Goal: Task Accomplishment & Management: Use online tool/utility

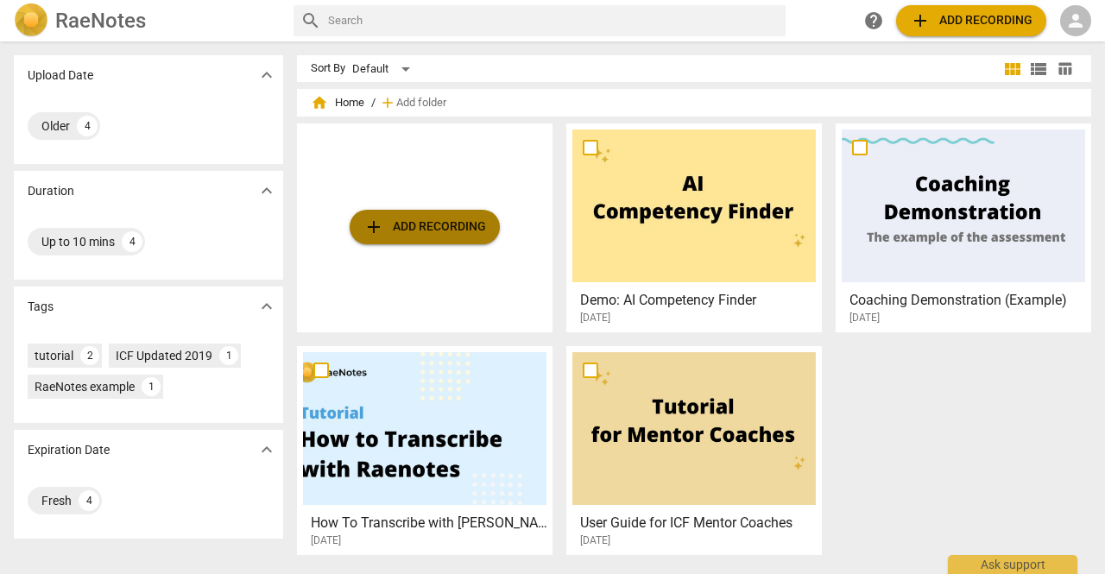
click at [440, 230] on span "add Add recording" at bounding box center [424, 227] width 123 height 21
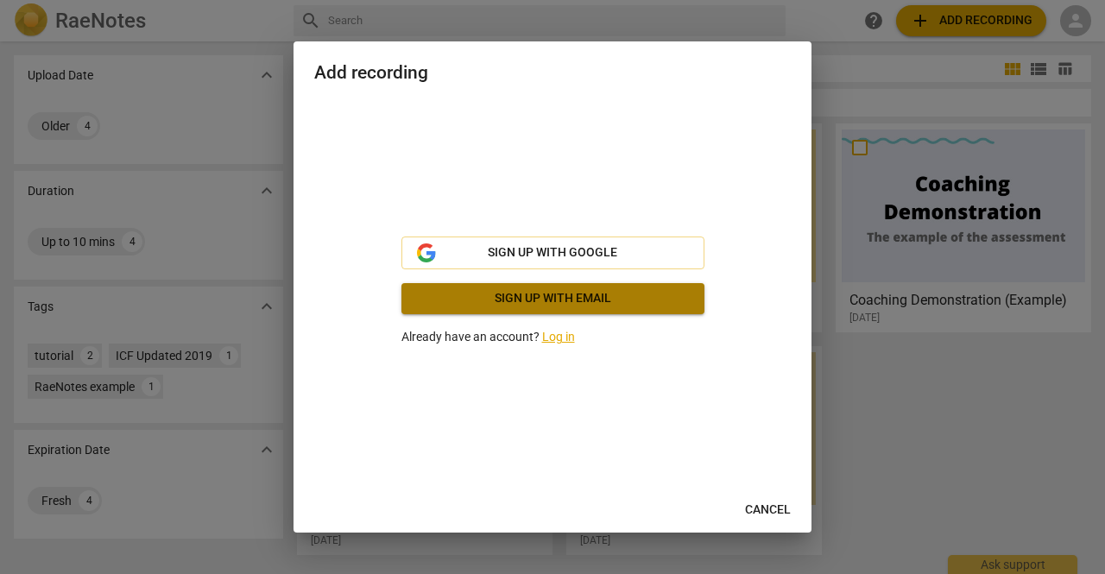
click at [599, 298] on span "Sign up with email" at bounding box center [552, 298] width 275 height 17
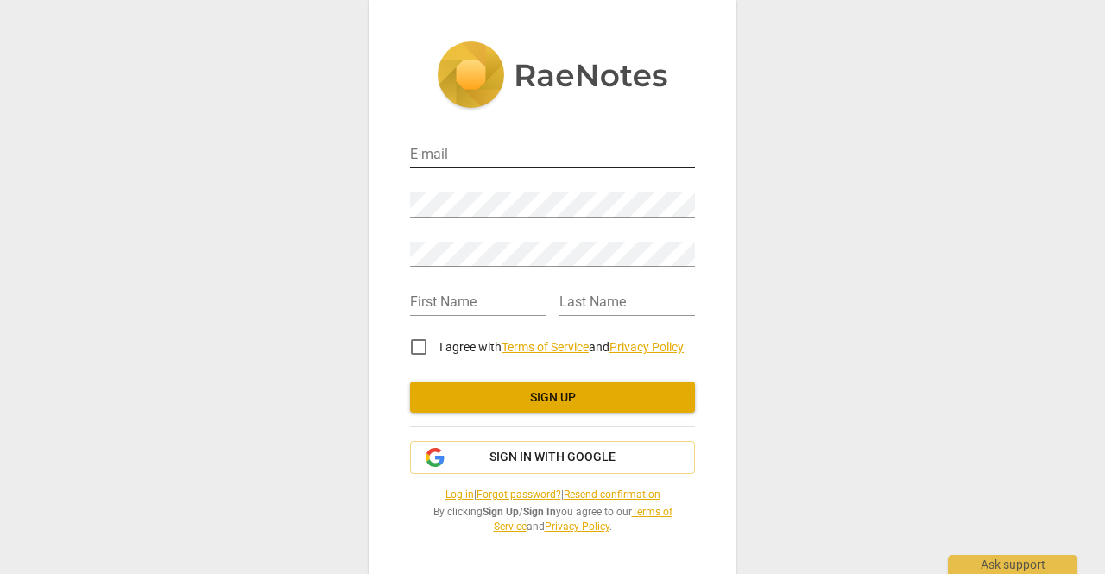
click at [485, 159] on input "email" at bounding box center [552, 155] width 285 height 25
type input "lisaclarke106@gmail.com"
type input "[PERSON_NAME]"
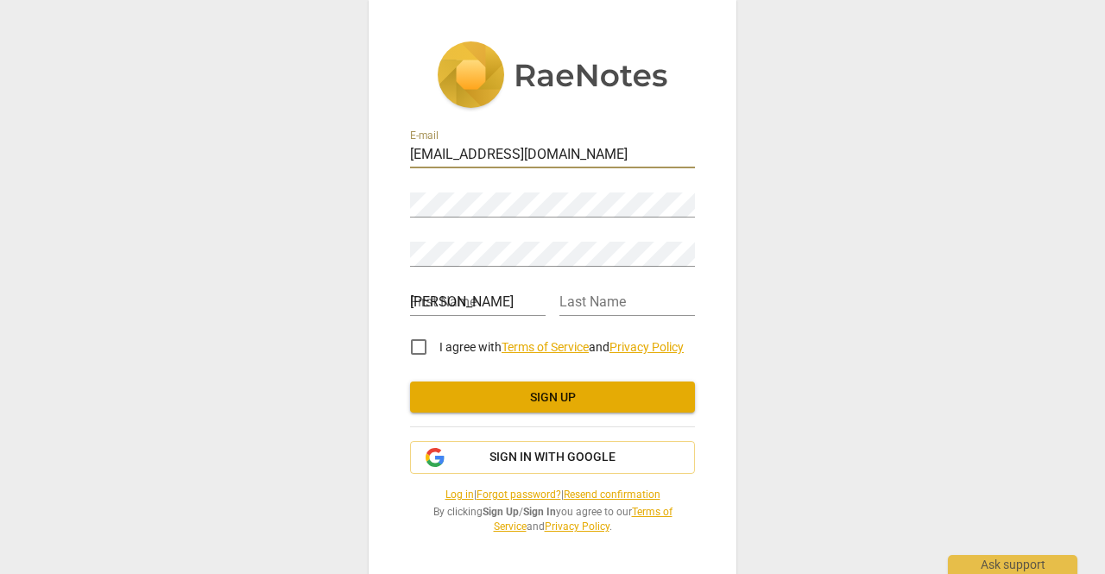
type input "Clarke"
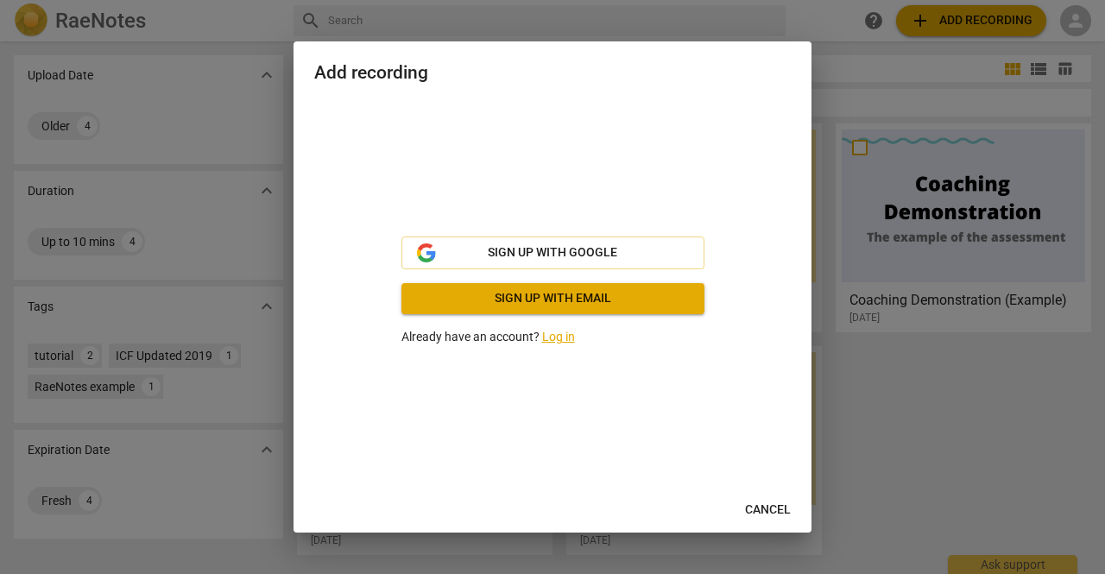
click at [753, 503] on span "Cancel" at bounding box center [768, 509] width 46 height 17
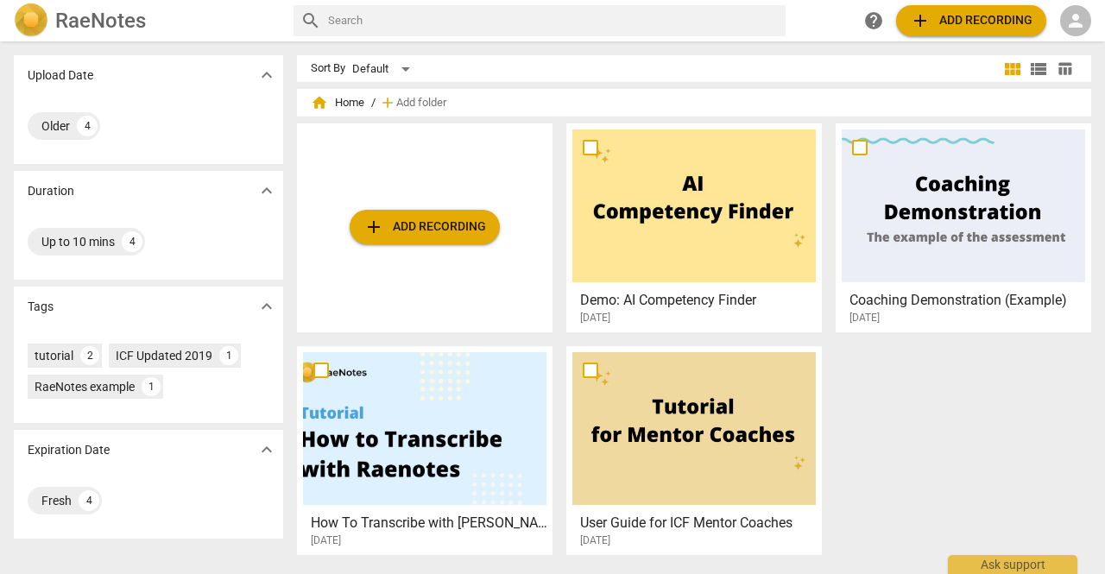
click at [452, 451] on div at bounding box center [424, 428] width 243 height 153
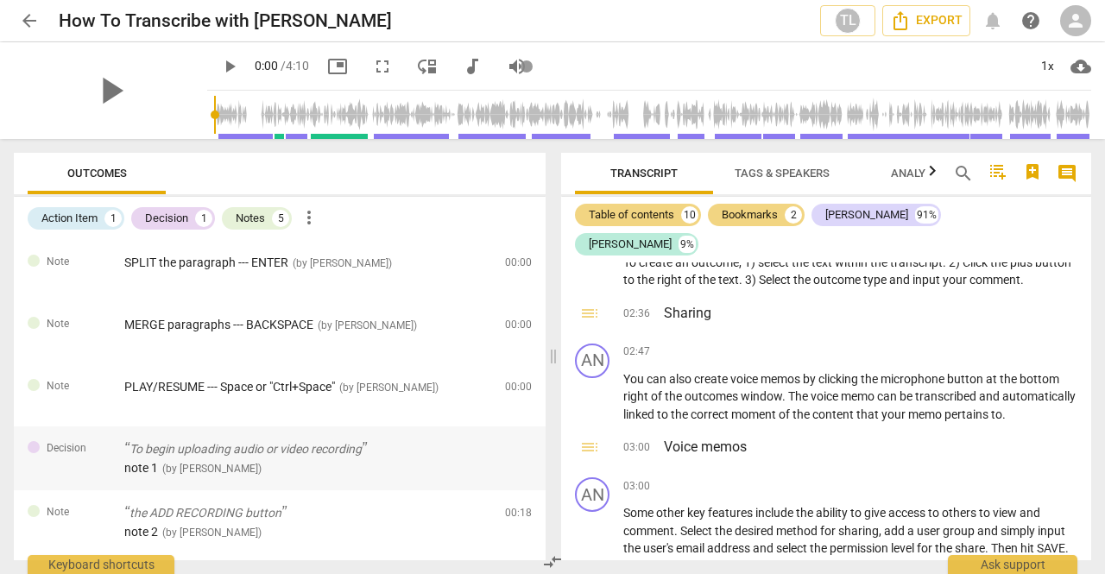
scroll to position [1295, 0]
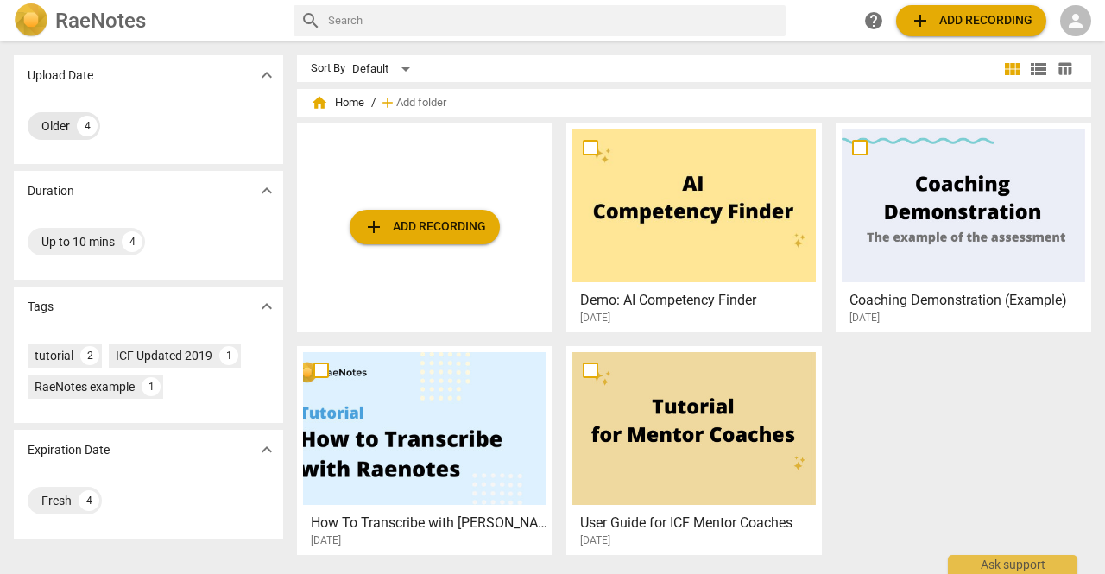
click at [64, 124] on div "Older" at bounding box center [55, 125] width 28 height 17
click at [55, 129] on div "Older" at bounding box center [55, 125] width 28 height 17
click at [93, 131] on div "4" at bounding box center [87, 126] width 21 height 21
click at [927, 31] on button "add Add recording" at bounding box center [971, 20] width 150 height 31
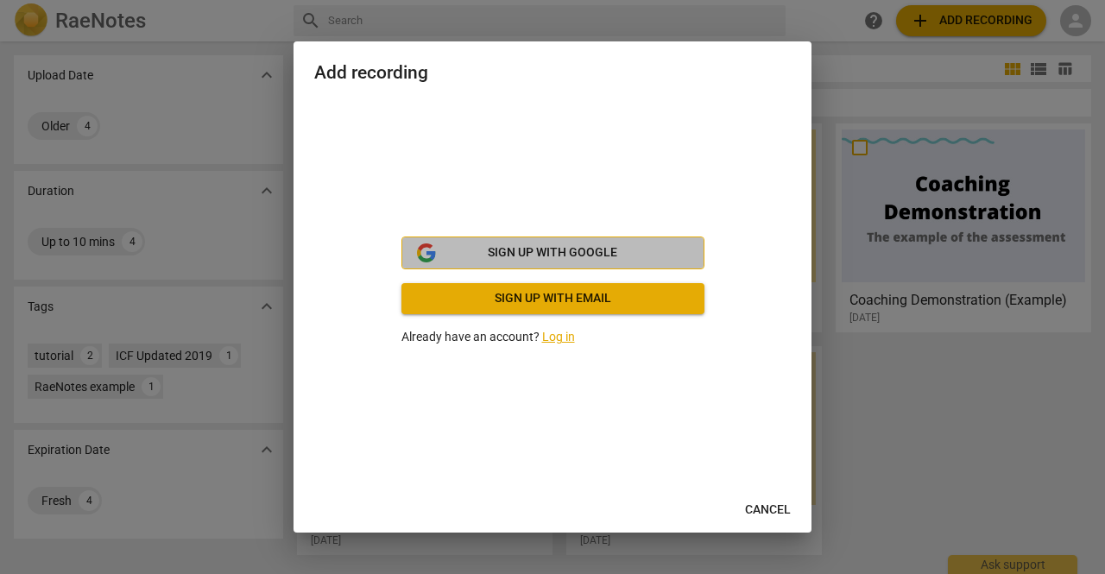
click at [496, 248] on span "Sign up with Google" at bounding box center [552, 252] width 129 height 17
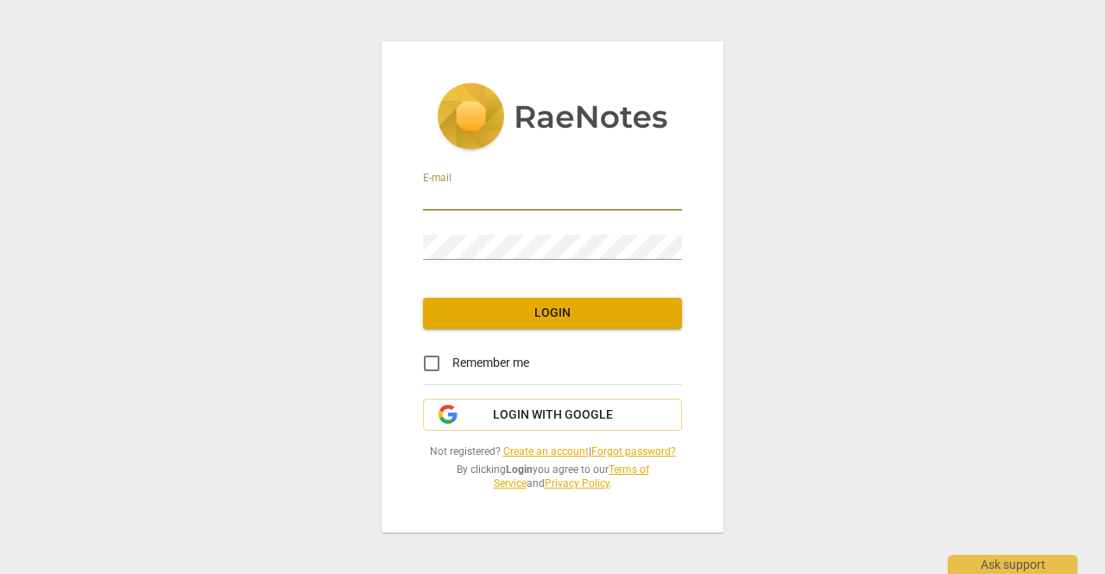
click at [534, 186] on input "email" at bounding box center [552, 198] width 259 height 25
type input "lisaclarke106@gmail.com"
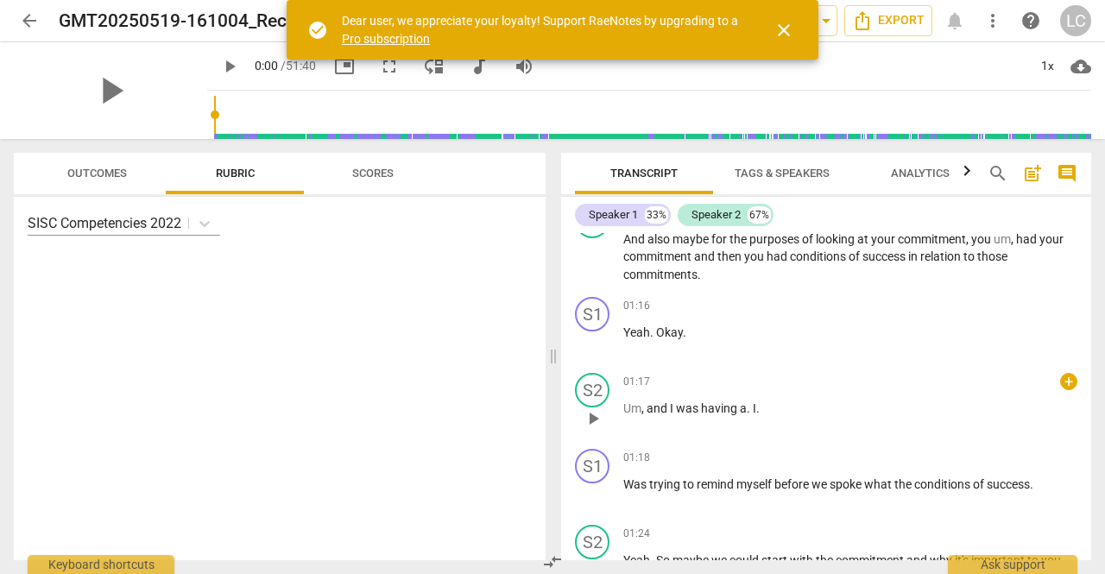
scroll to position [863, 0]
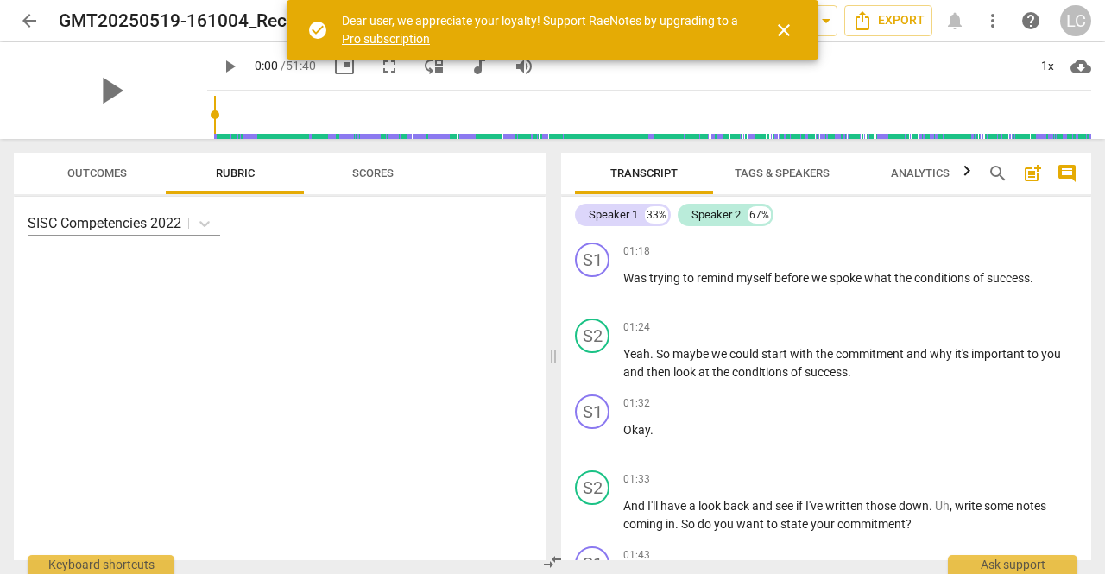
click at [219, 65] on span "play_arrow" at bounding box center [229, 66] width 21 height 21
click at [93, 95] on span "pause" at bounding box center [110, 90] width 45 height 45
type input "2"
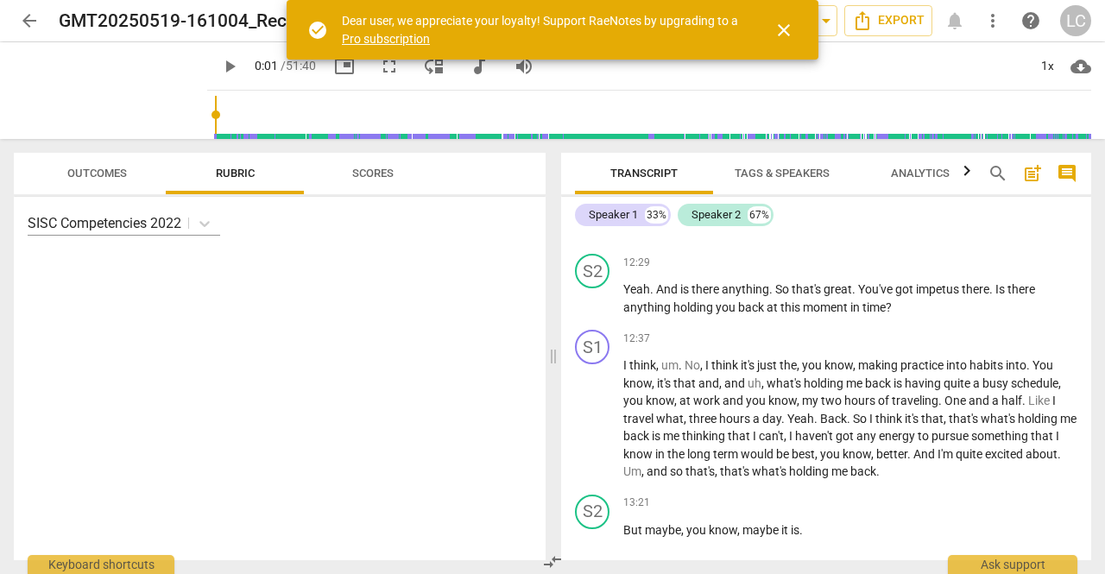
scroll to position [7164, 0]
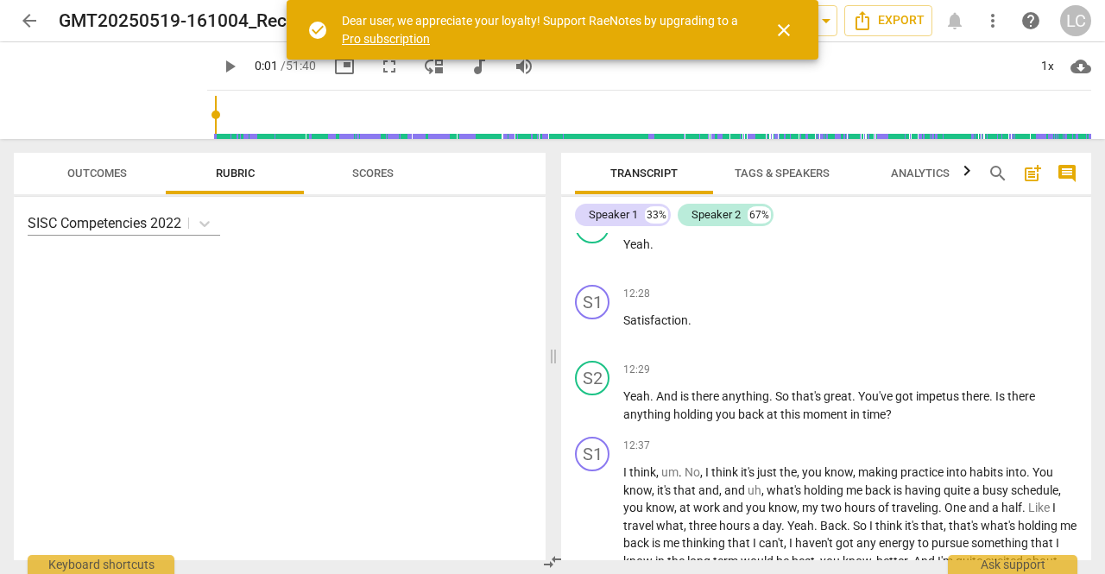
click at [777, 23] on span "close" at bounding box center [783, 30] width 21 height 21
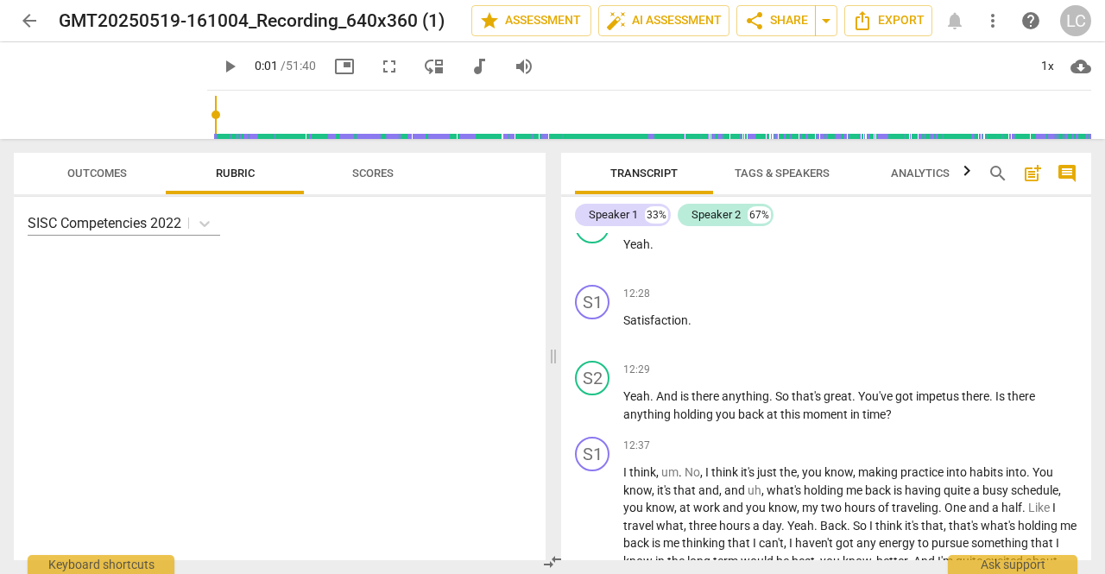
click at [35, 26] on span "arrow_back" at bounding box center [29, 20] width 21 height 21
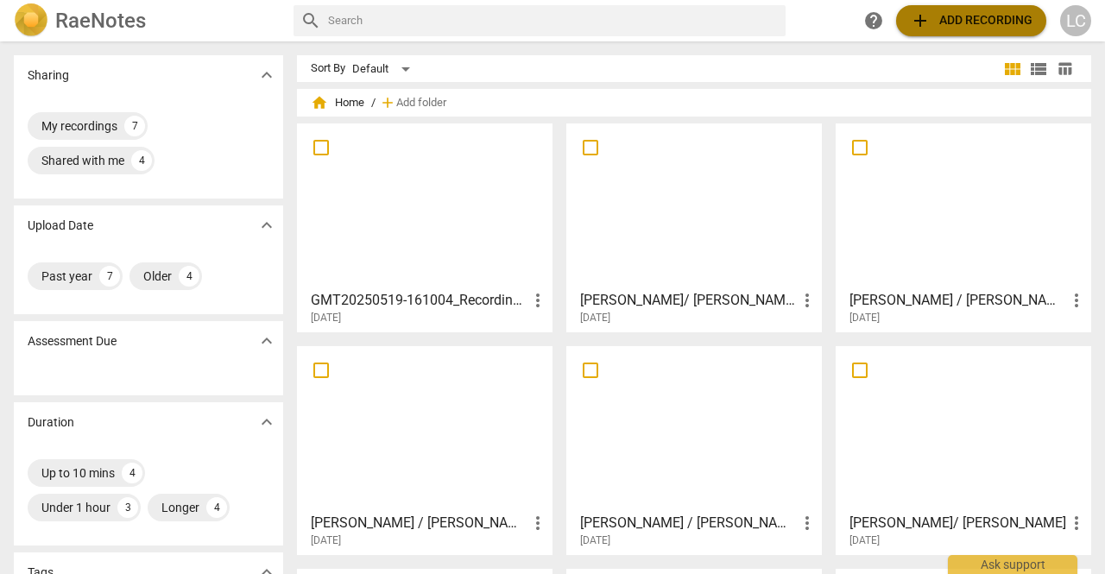
click at [959, 26] on span "add Add recording" at bounding box center [971, 20] width 123 height 21
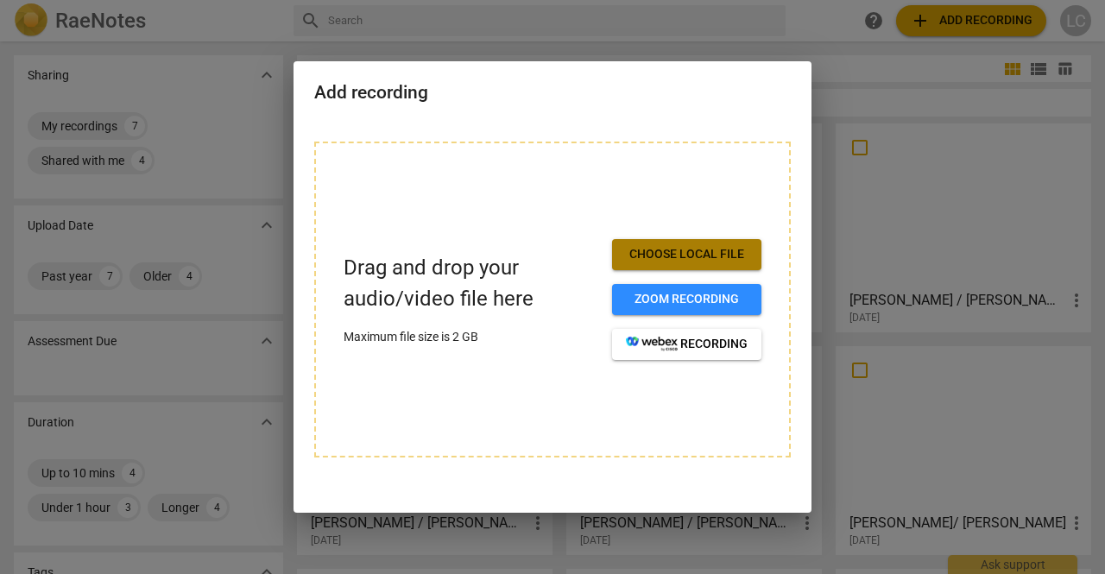
click at [716, 249] on span "Choose local file" at bounding box center [687, 254] width 122 height 17
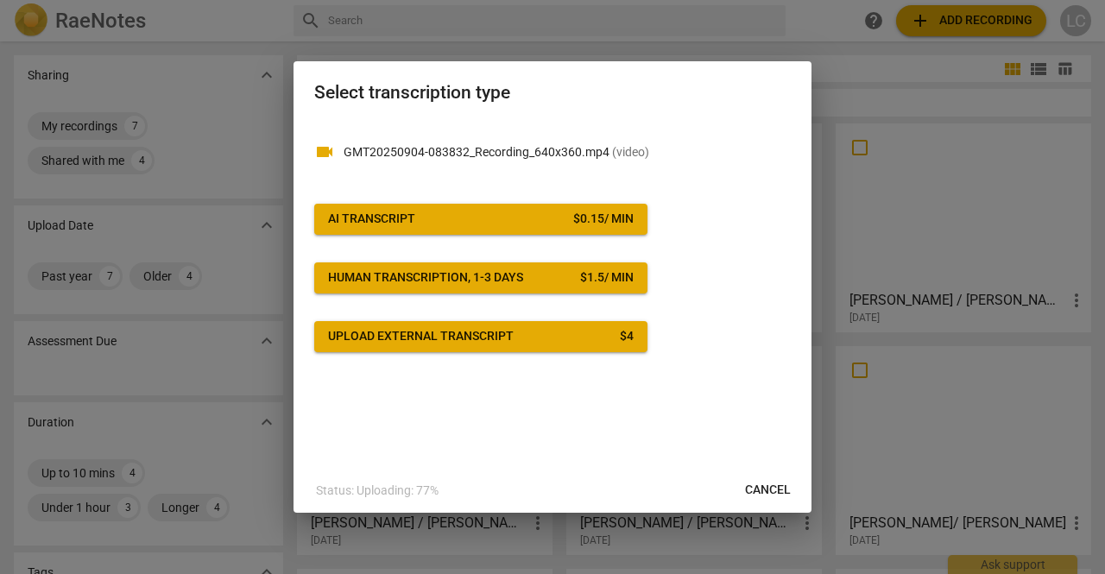
click at [430, 215] on span "AI Transcript $ 0.15 / min" at bounding box center [481, 219] width 306 height 17
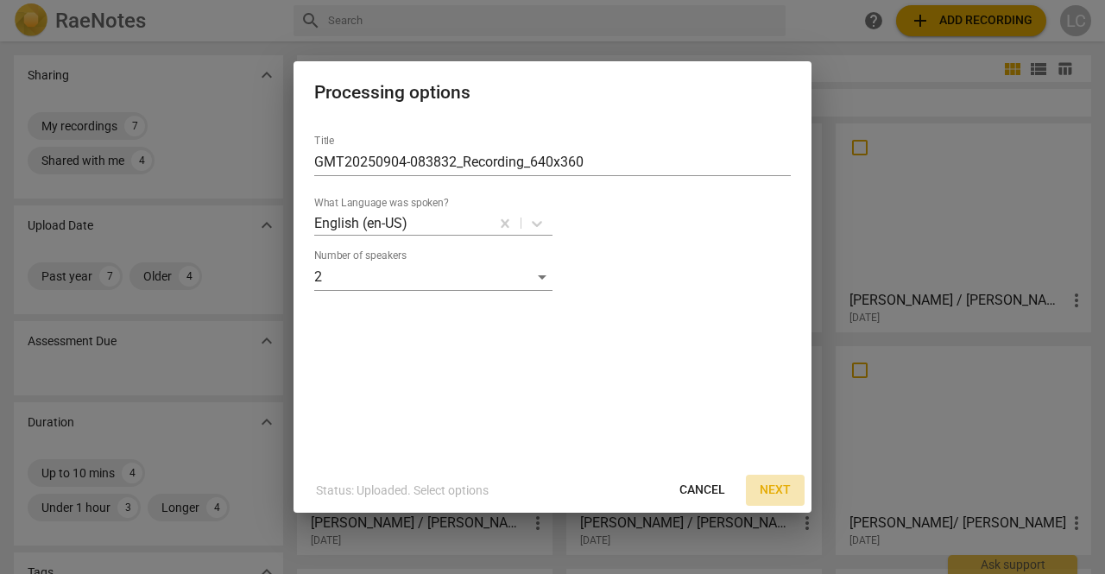
click at [774, 490] on span "Next" at bounding box center [775, 490] width 31 height 17
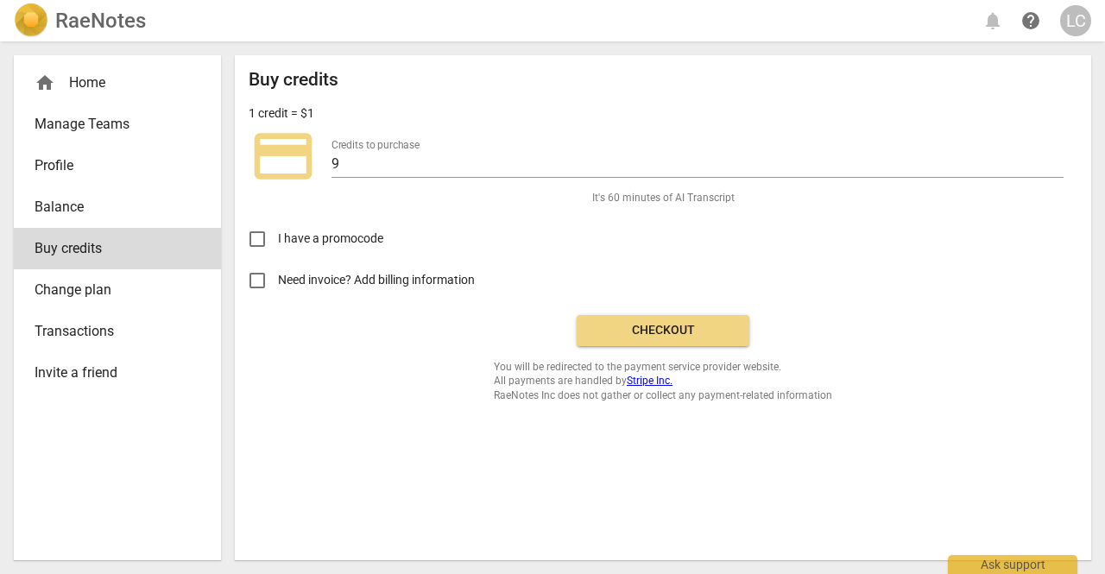
click at [688, 339] on button "Checkout" at bounding box center [663, 330] width 173 height 31
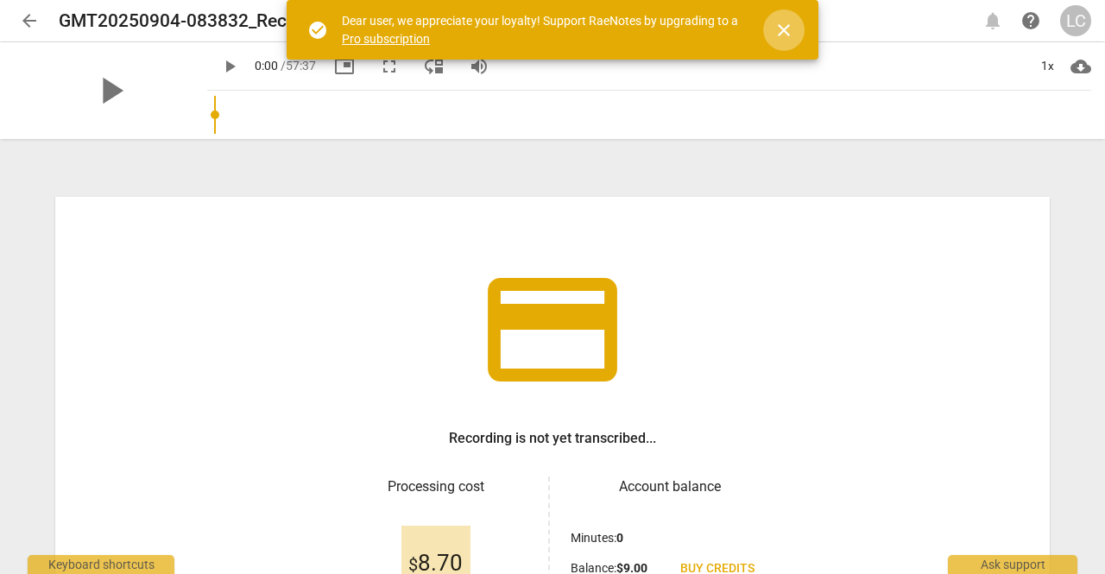
click at [784, 30] on span "close" at bounding box center [783, 30] width 21 height 21
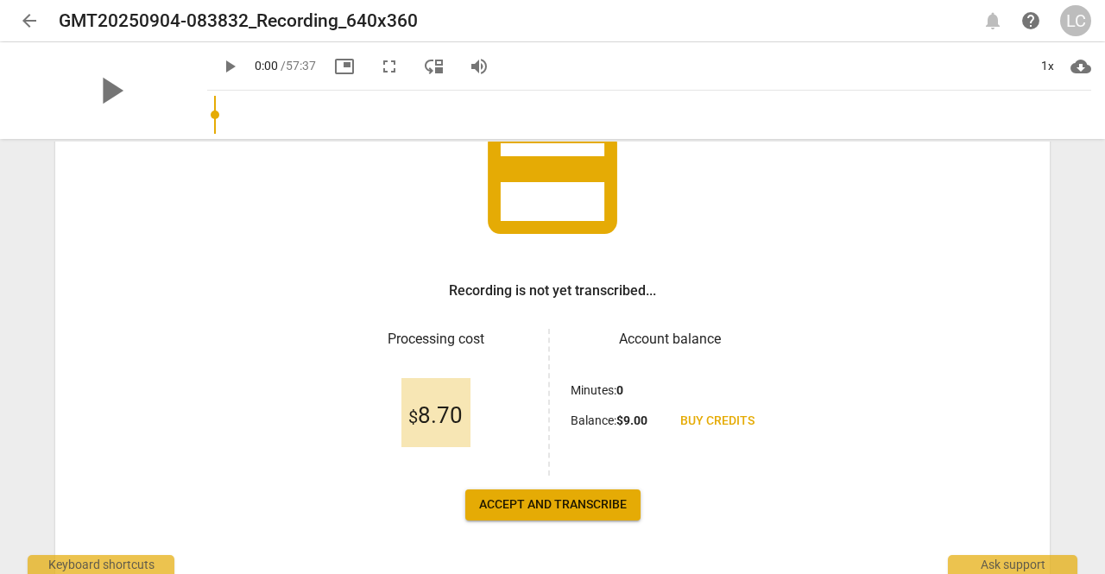
scroll to position [204, 0]
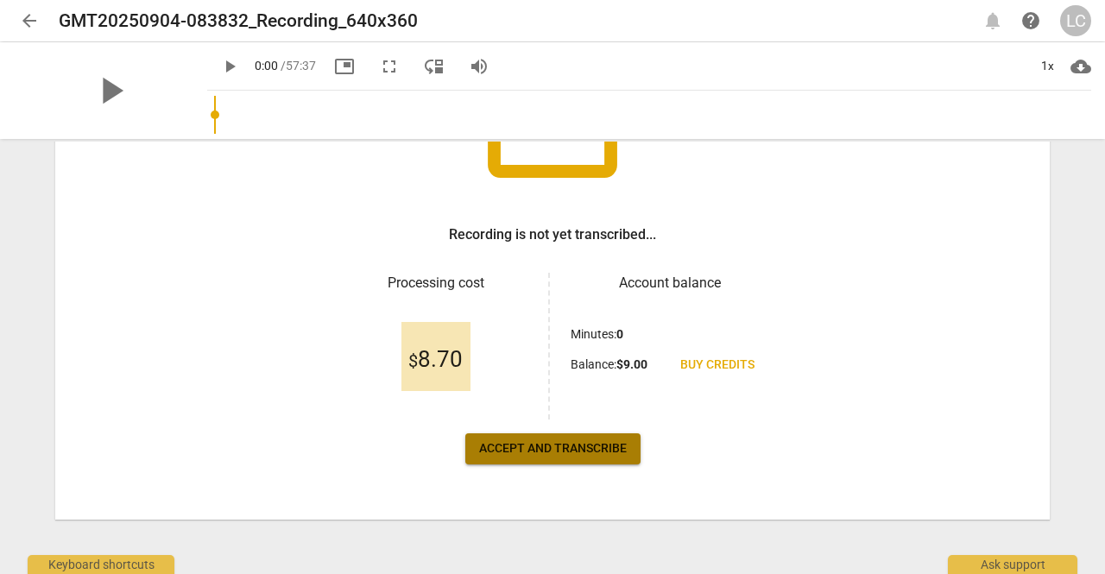
click at [558, 445] on span "Accept and transcribe" at bounding box center [553, 448] width 148 height 17
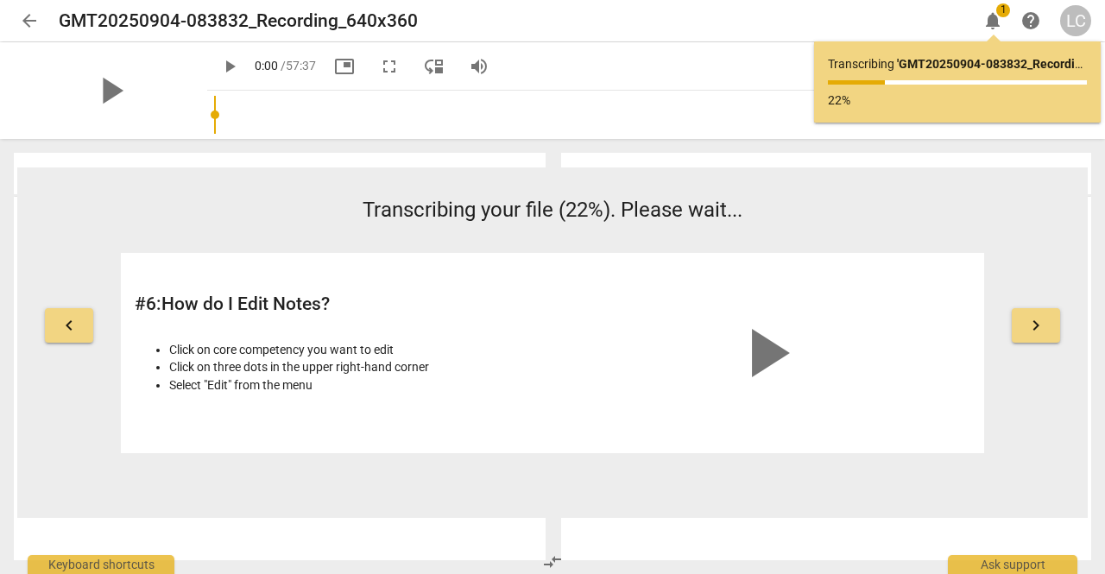
click at [1034, 314] on button "keyboard_arrow_right" at bounding box center [1036, 325] width 48 height 35
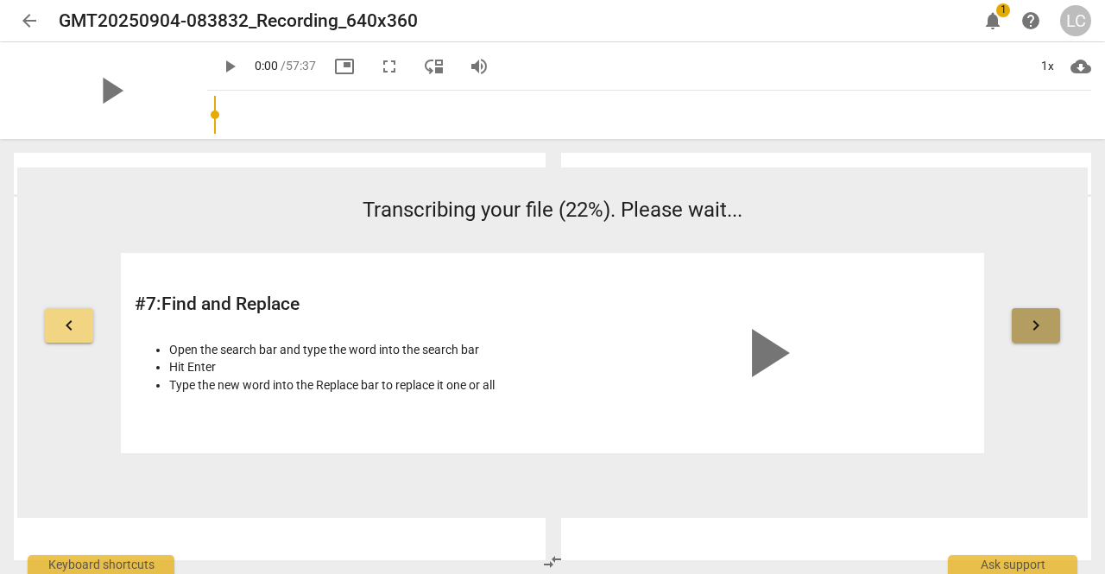
click at [1041, 327] on span "keyboard_arrow_right" at bounding box center [1035, 325] width 21 height 21
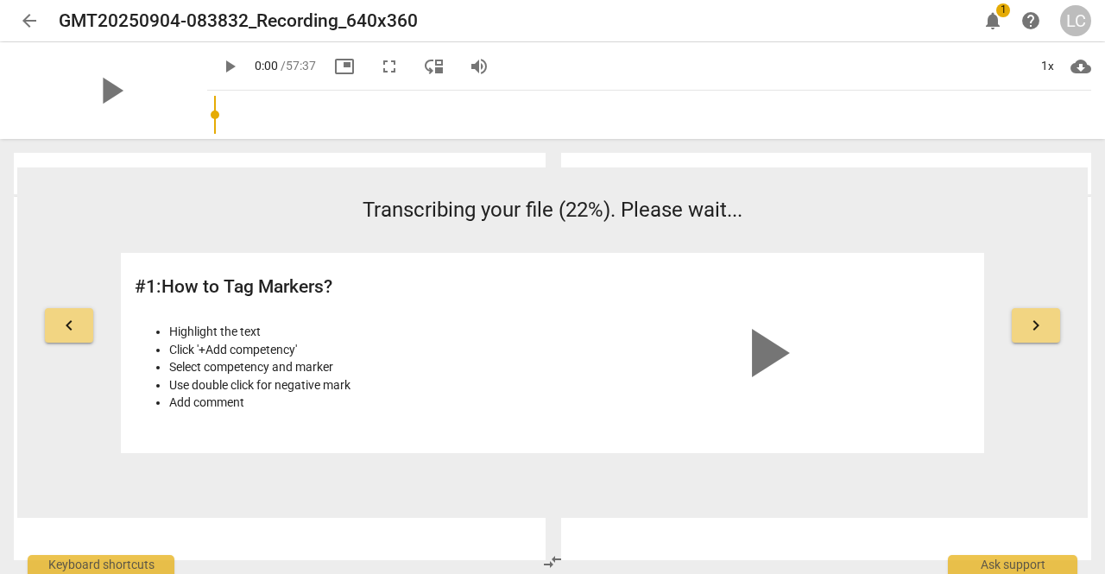
click at [770, 344] on span "play_arrow" at bounding box center [765, 353] width 83 height 83
click at [93, 92] on span "play_arrow" at bounding box center [110, 90] width 45 height 45
click at [812, 396] on video at bounding box center [765, 331] width 259 height 129
drag, startPoint x: 812, startPoint y: 413, endPoint x: 791, endPoint y: 408, distance: 21.2
click at [812, 396] on video at bounding box center [765, 331] width 259 height 129
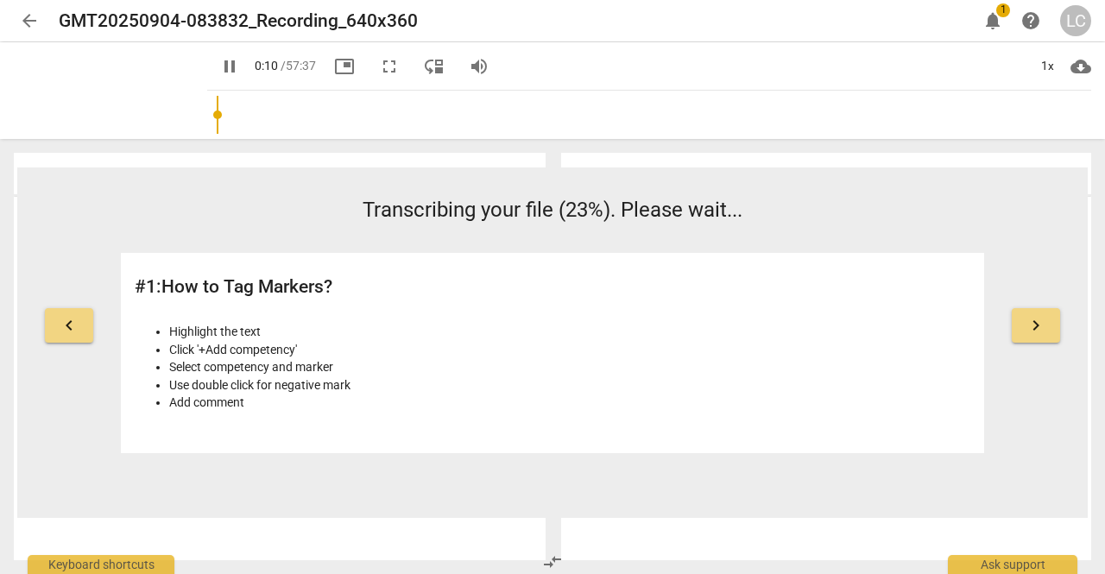
click at [812, 396] on video at bounding box center [765, 331] width 259 height 129
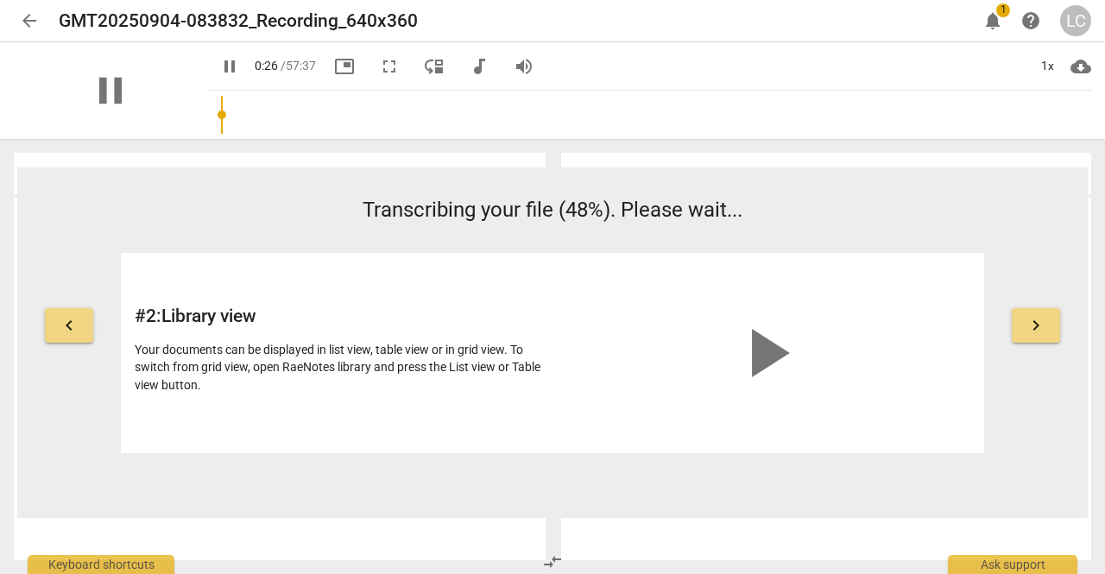
click at [169, 129] on div "pause" at bounding box center [110, 90] width 193 height 97
click at [166, 116] on div "pause" at bounding box center [110, 90] width 193 height 97
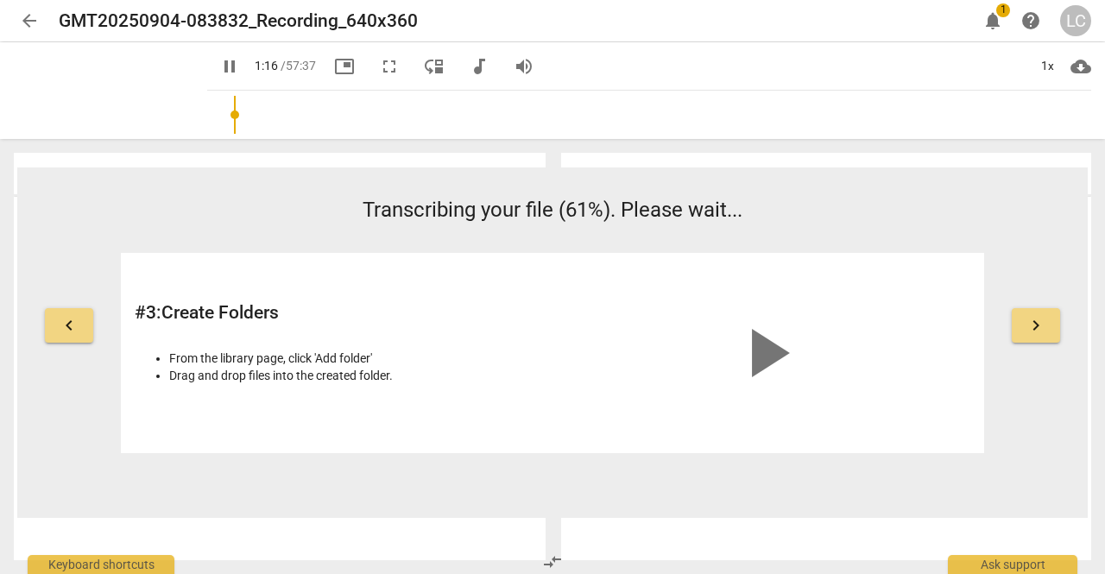
click at [446, 191] on div "keyboard_arrow_left Transcribing your file (61%). Please wait... # 3 : Create F…" at bounding box center [552, 342] width 1070 height 350
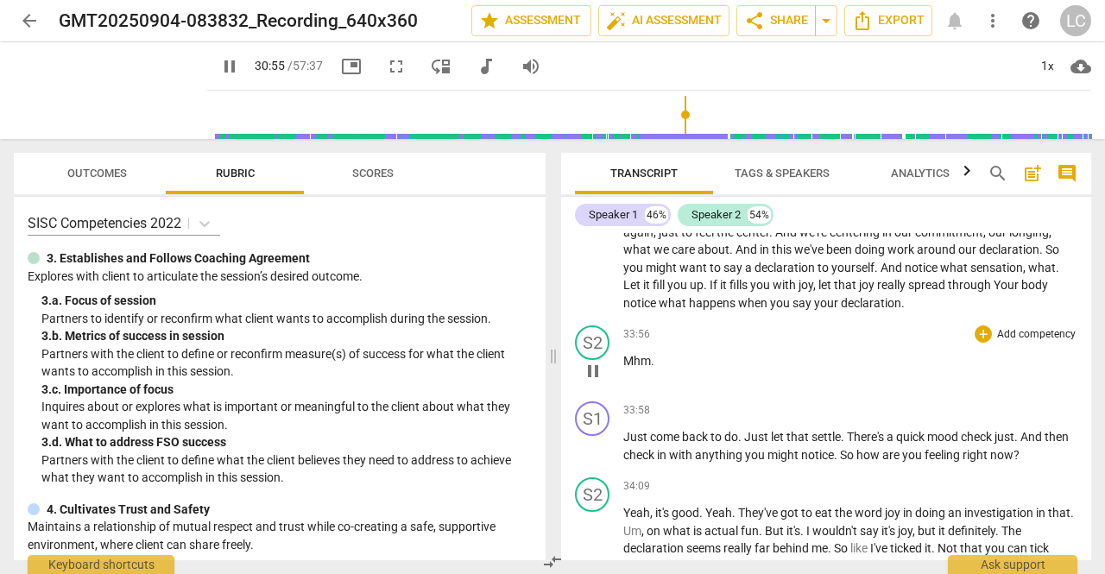
scroll to position [13338, 0]
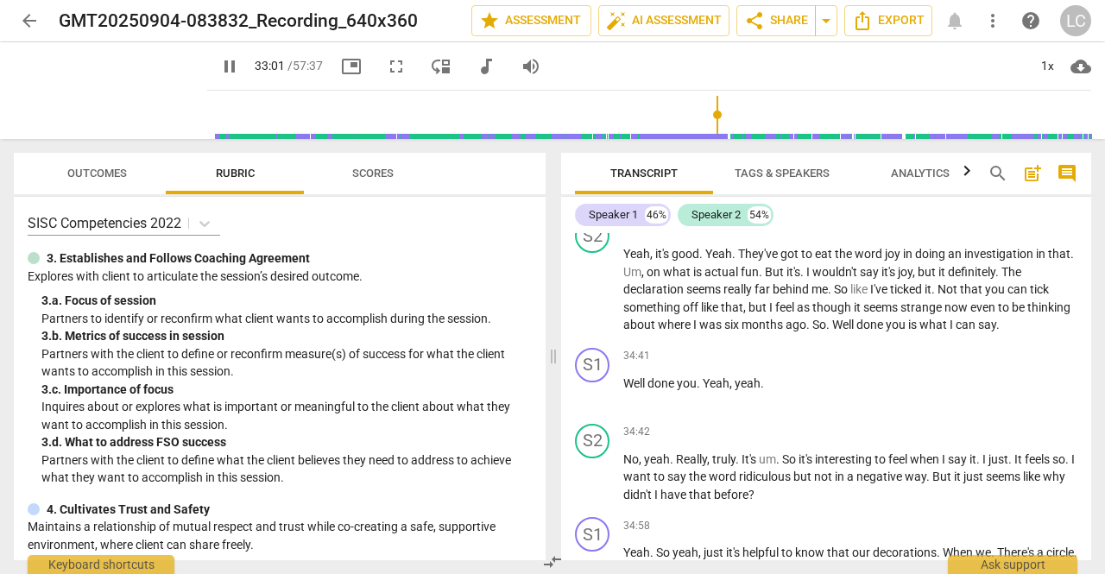
click at [707, 136] on input "range" at bounding box center [652, 114] width 877 height 55
click at [725, 135] on input "range" at bounding box center [652, 114] width 877 height 55
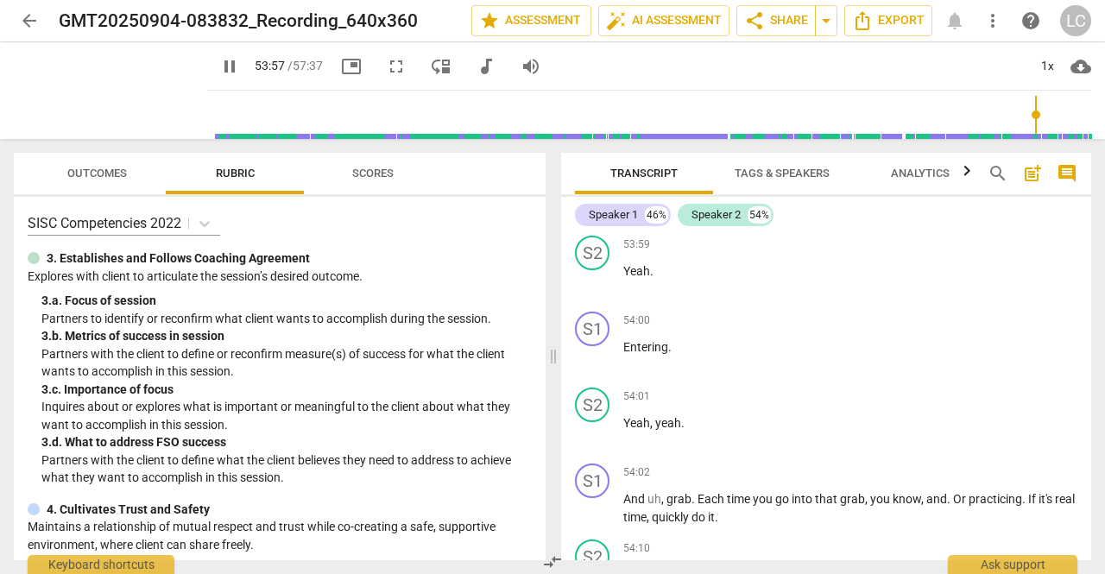
scroll to position [24295, 0]
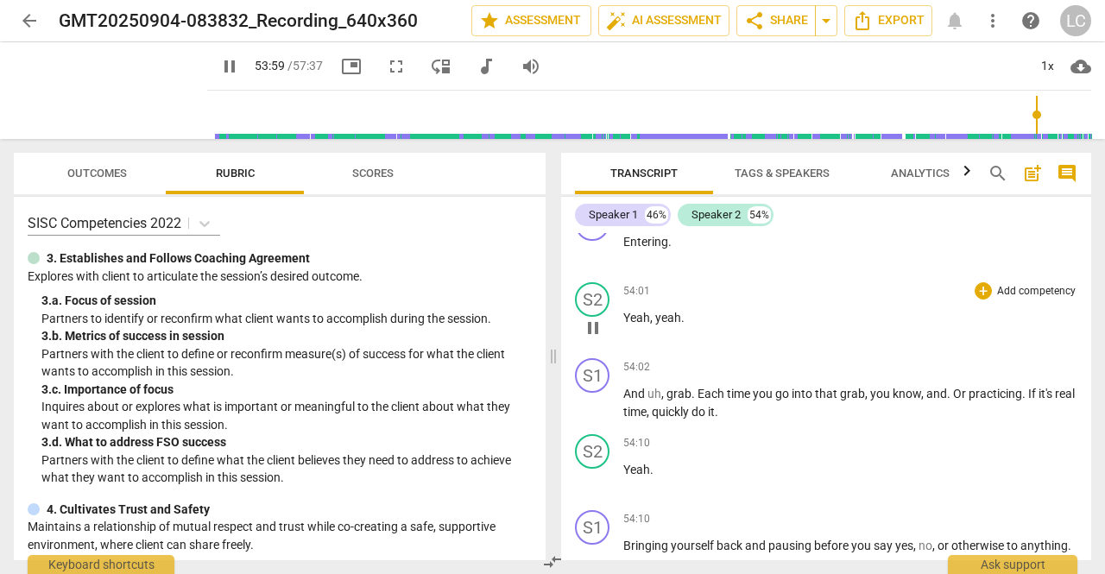
type input "3239"
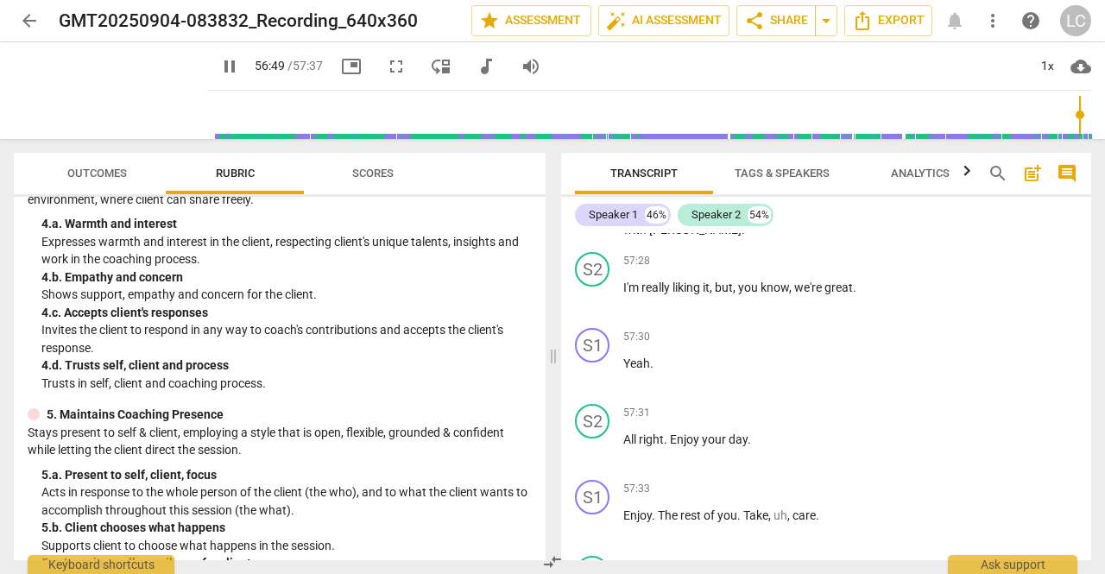
scroll to position [27685, 0]
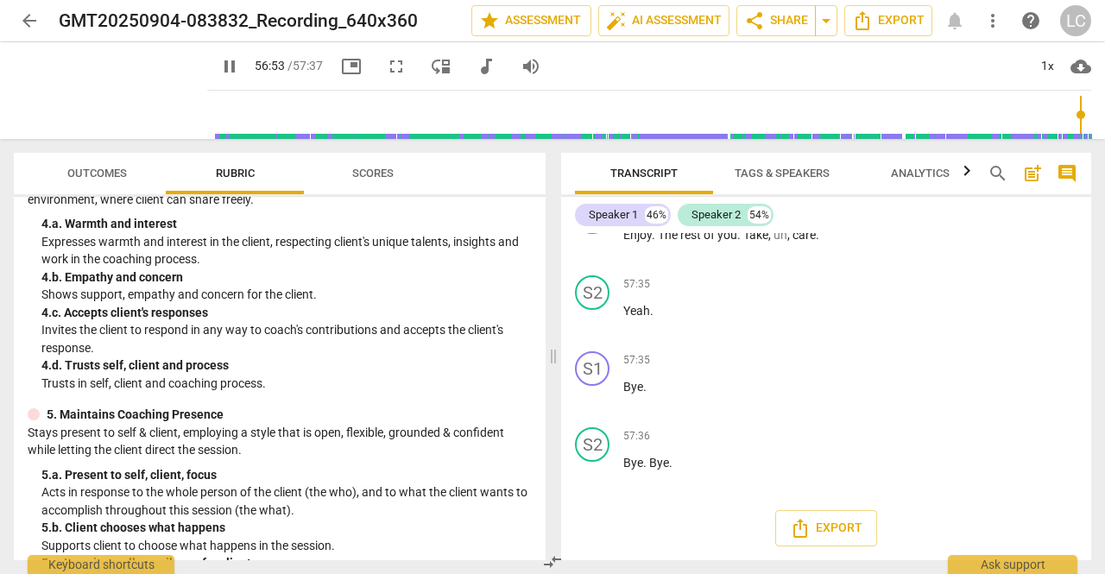
type input "3414"
drag, startPoint x: 26, startPoint y: 13, endPoint x: 724, endPoint y: 328, distance: 766.0
click at [26, 13] on span "arrow_back" at bounding box center [29, 20] width 21 height 21
